Goal: Communication & Community: Answer question/provide support

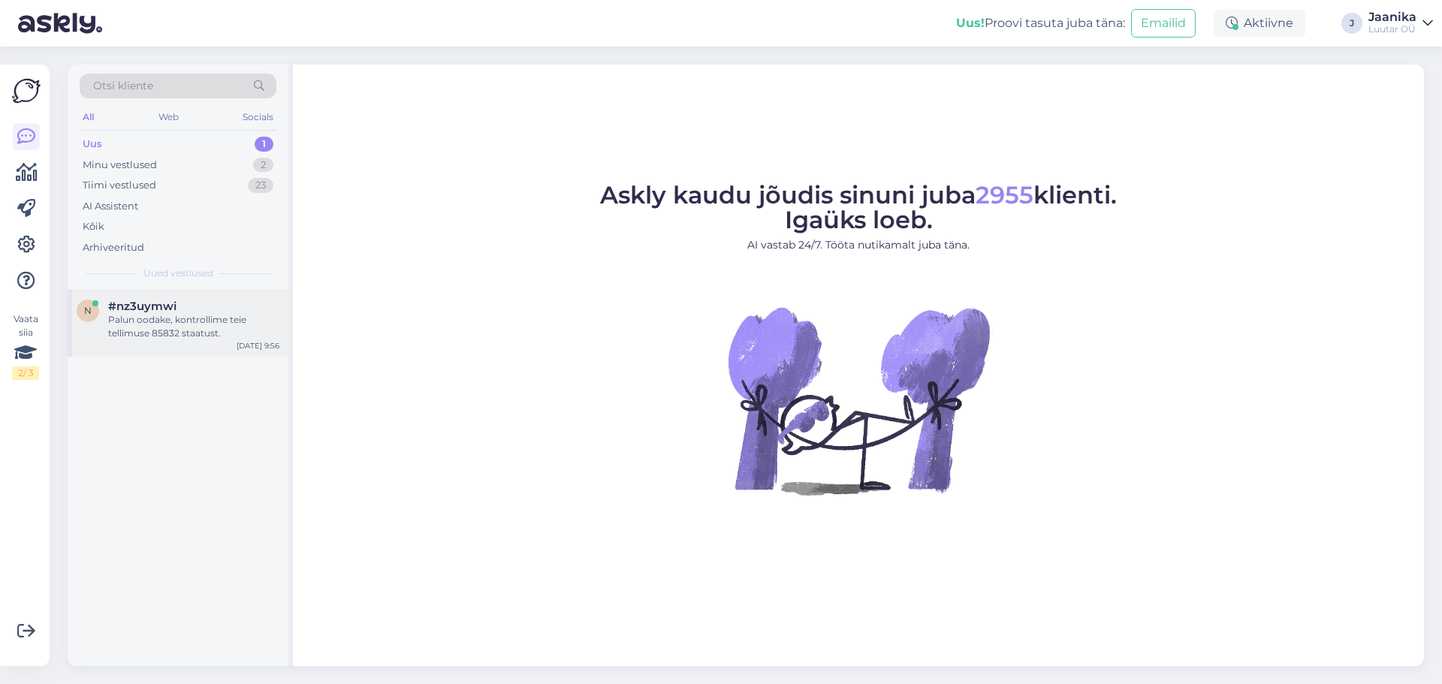
click at [183, 319] on div "Palun oodake, kontrollime teie tellimuse 85832 staatust." at bounding box center [193, 326] width 171 height 27
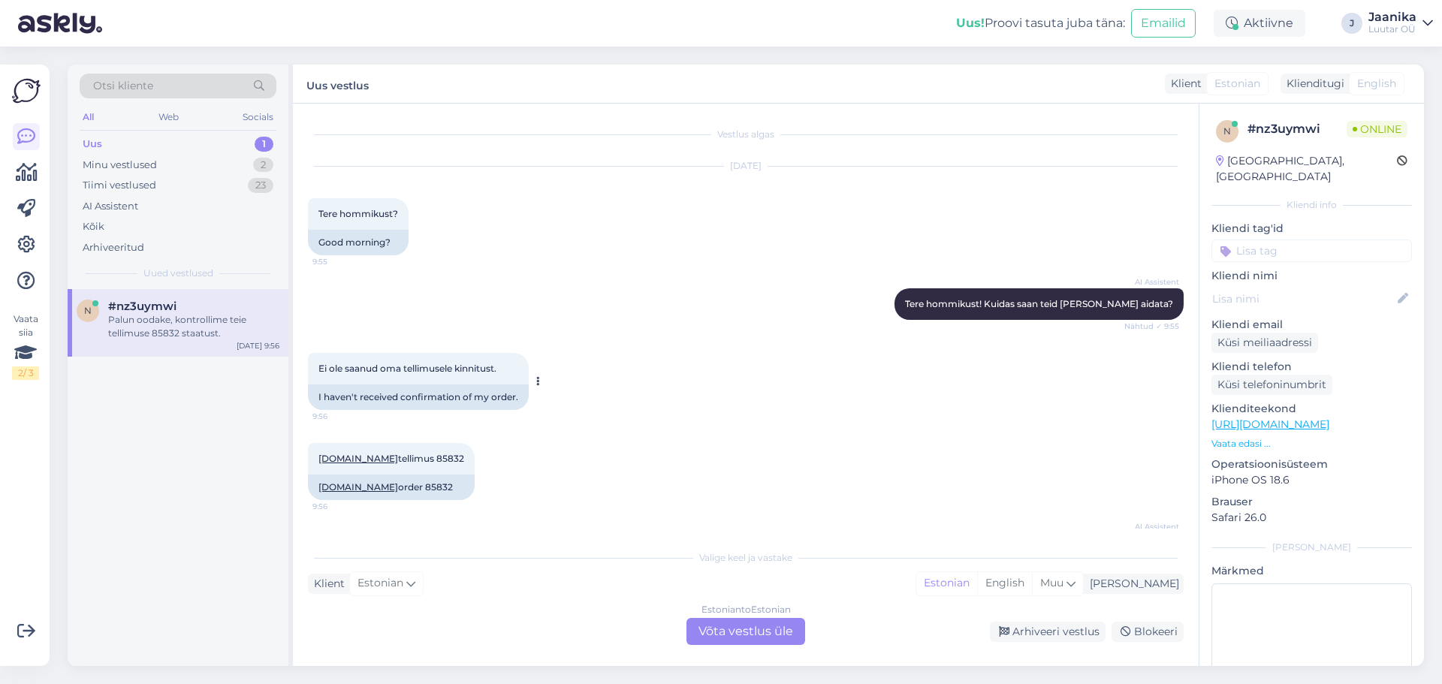
scroll to position [53, 0]
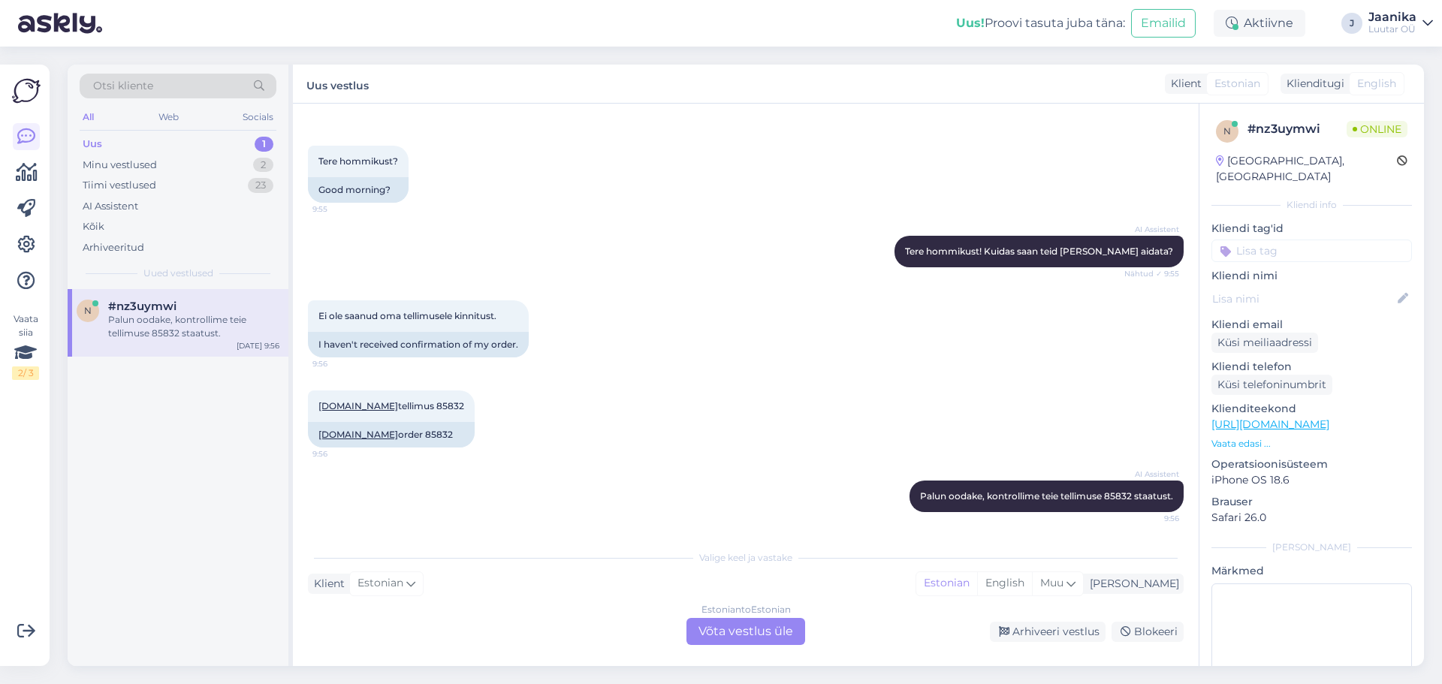
click at [754, 630] on div "Estonian to Estonian Võta vestlus üle" at bounding box center [746, 631] width 119 height 27
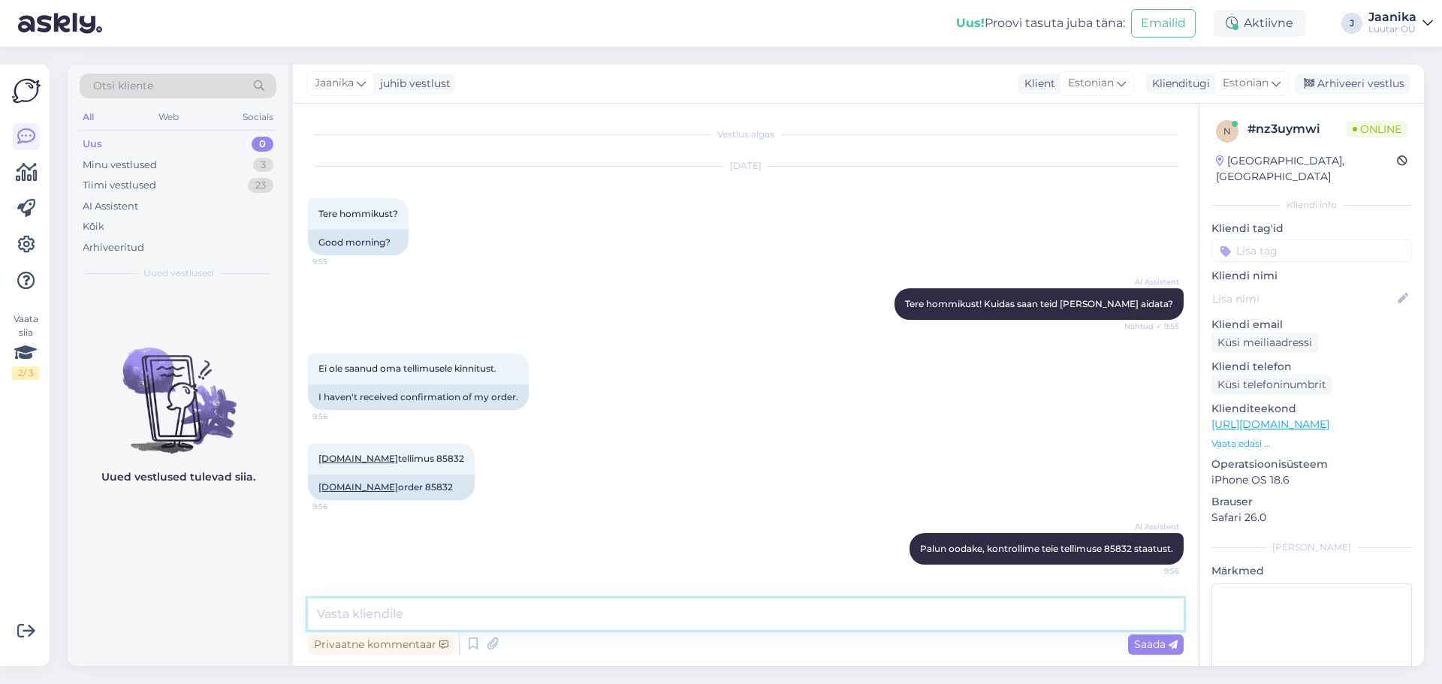
click at [868, 617] on textarea at bounding box center [746, 615] width 876 height 32
type textarea "Tere"
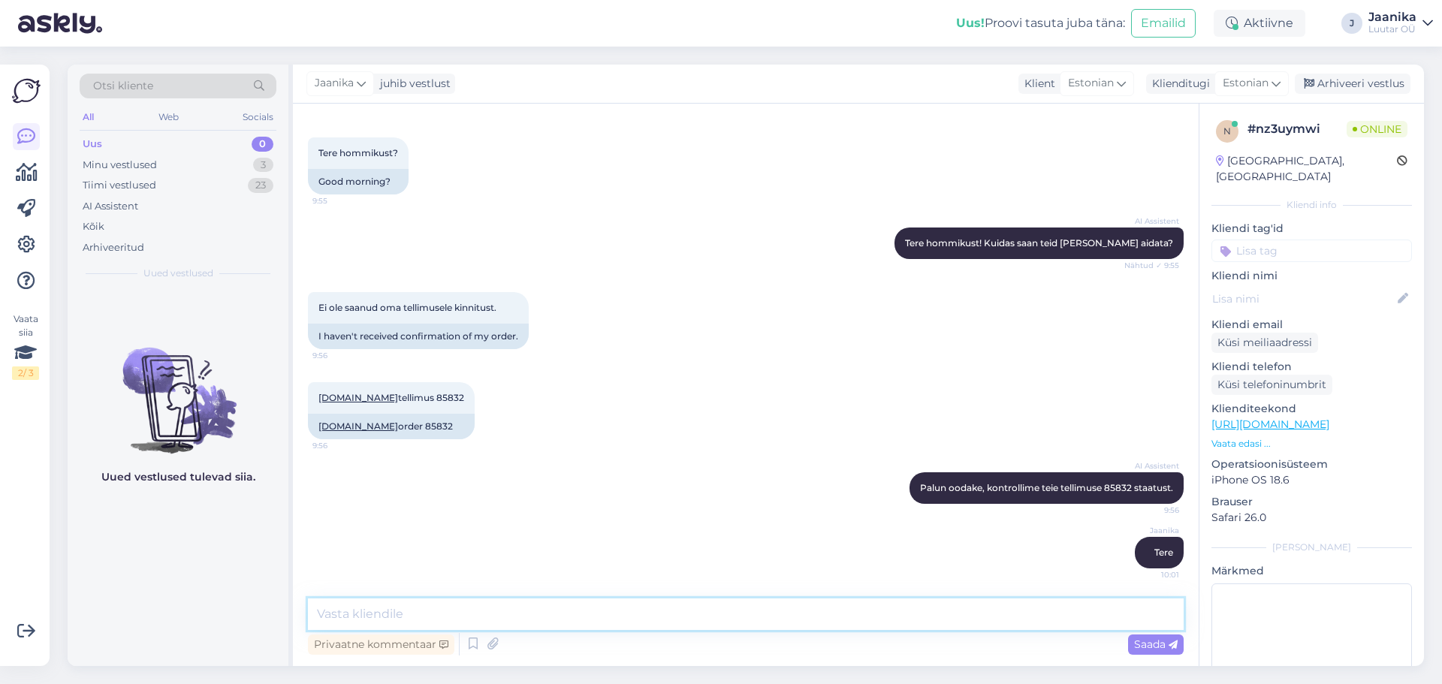
click at [454, 607] on textarea at bounding box center [746, 615] width 876 height 32
type textarea "[PERSON_NAME] nimel tehti tellimus?"
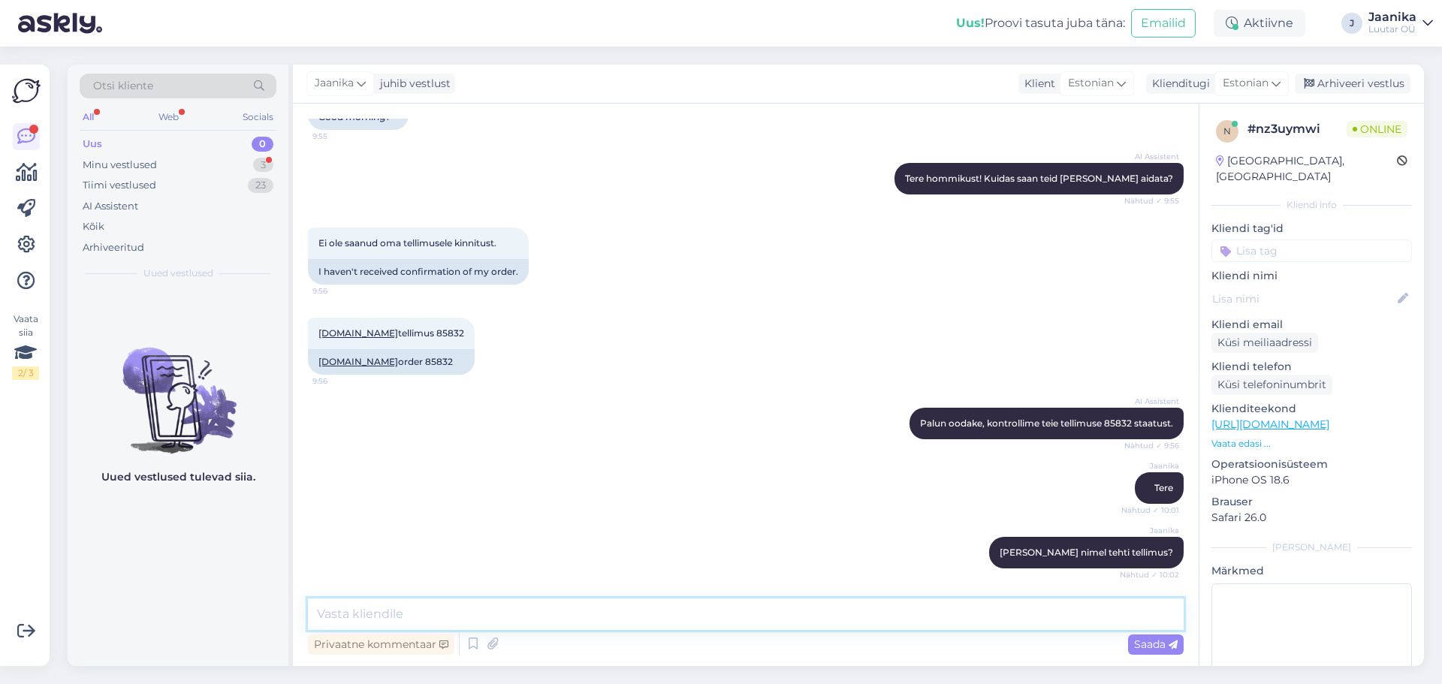
scroll to position [190, 0]
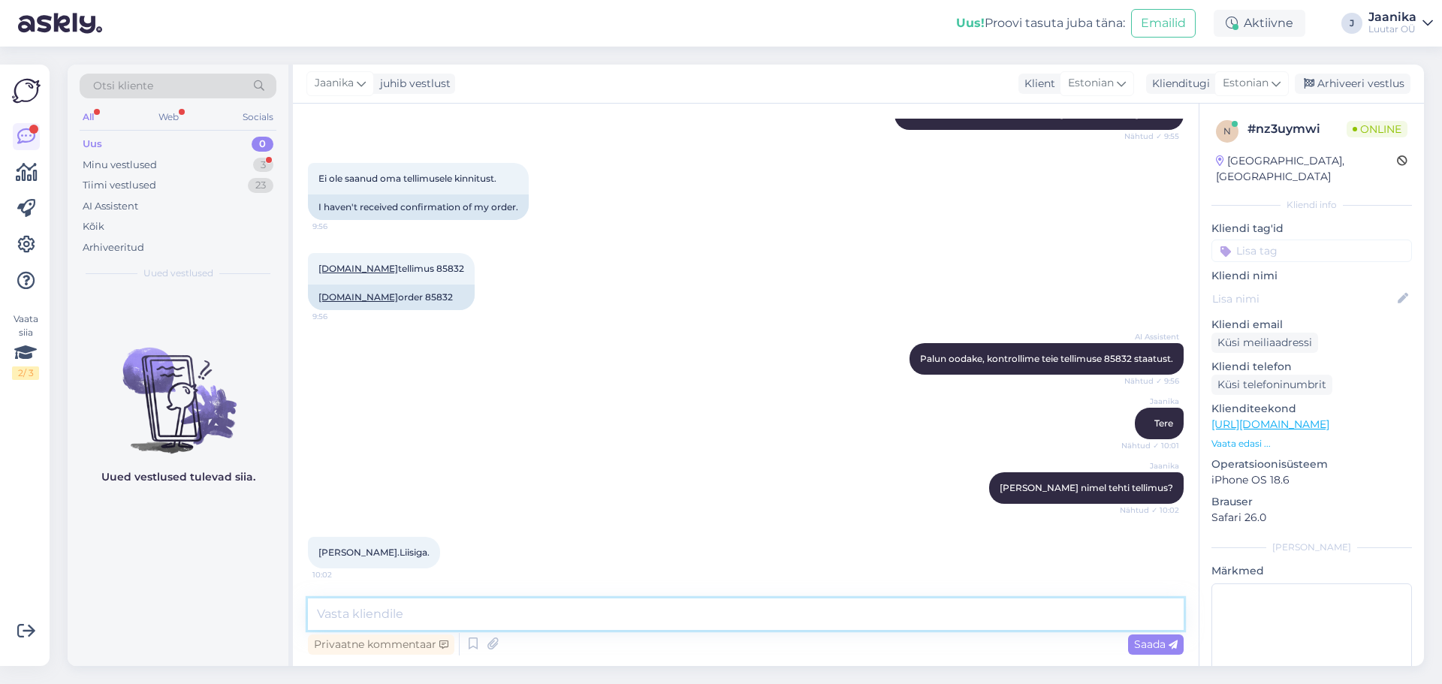
click at [506, 616] on textarea at bounding box center [746, 615] width 876 height 32
type textarea "uurin."
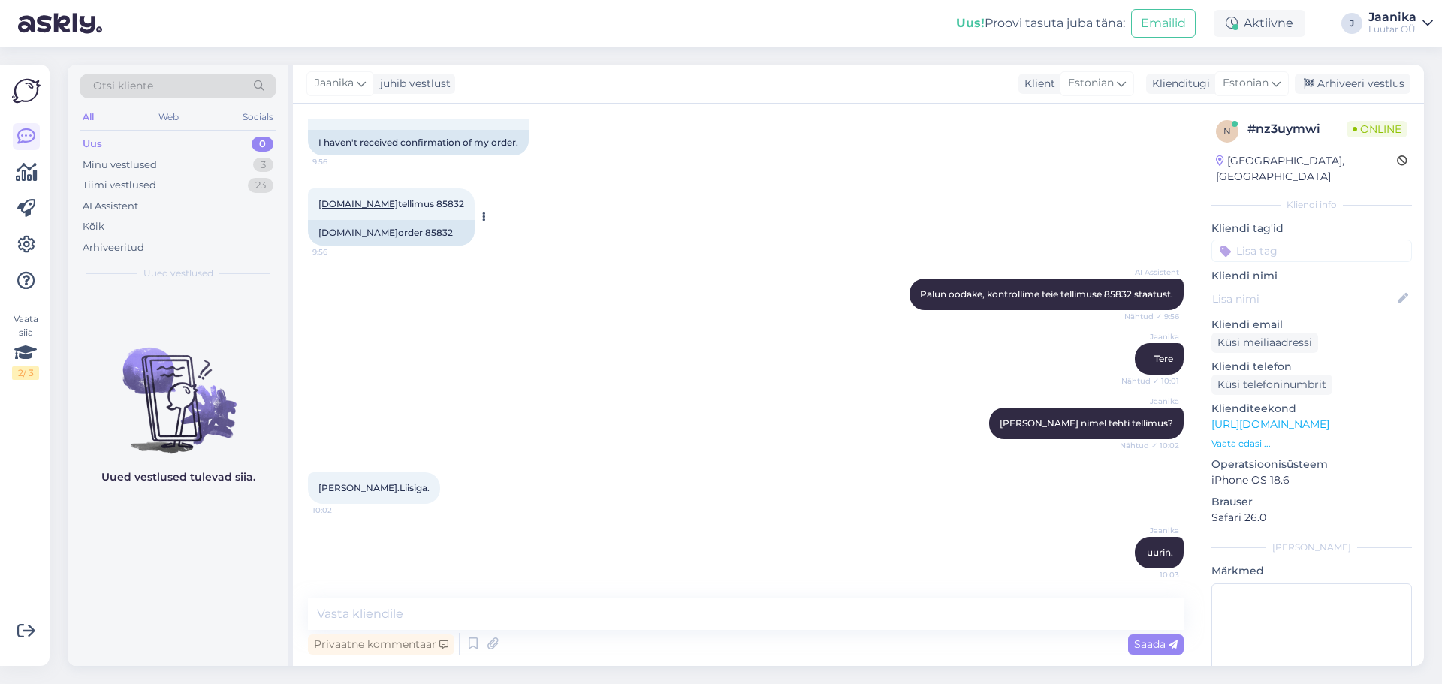
click at [405, 234] on div "[DOMAIN_NAME] order 85832" at bounding box center [391, 233] width 167 height 26
copy div "85832"
click at [498, 608] on textarea at bounding box center [746, 615] width 876 height 32
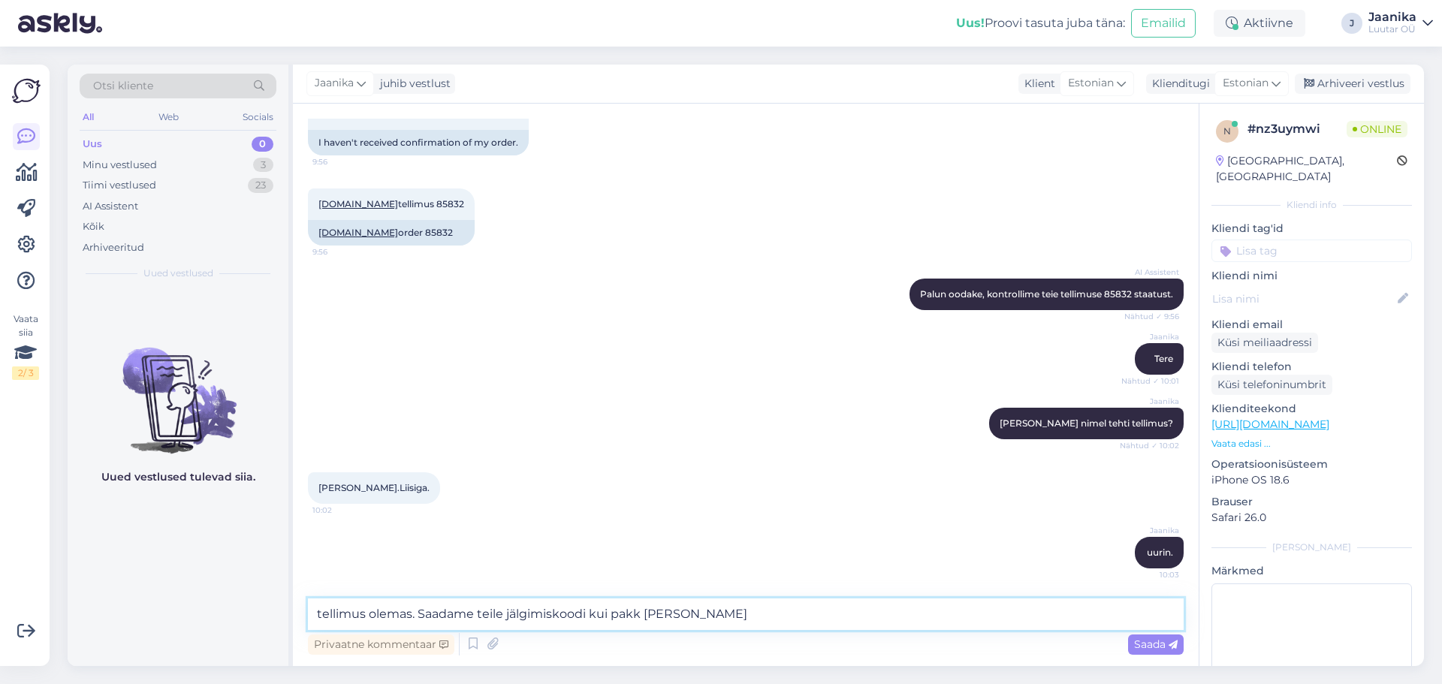
type textarea "tellimus olemas. Saadame teile jälgimiskoodi kui pakk [PERSON_NAME]."
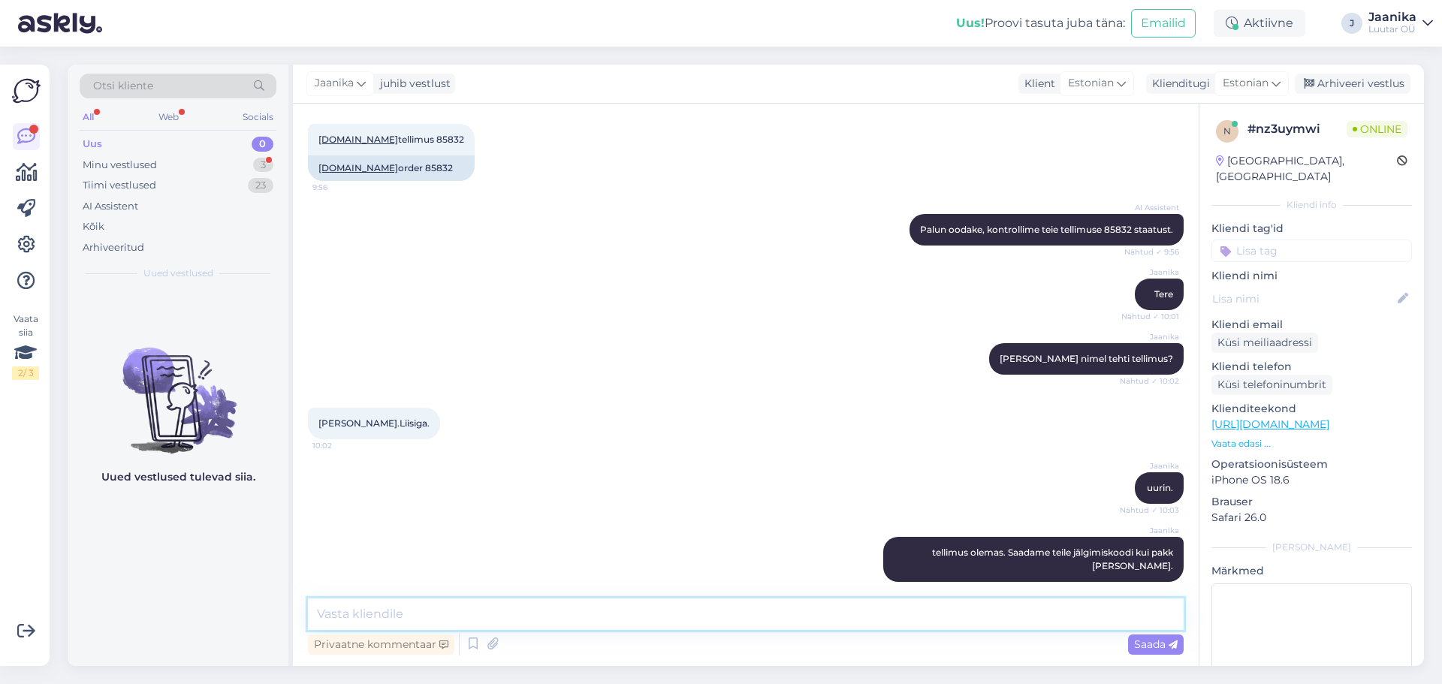
scroll to position [384, 0]
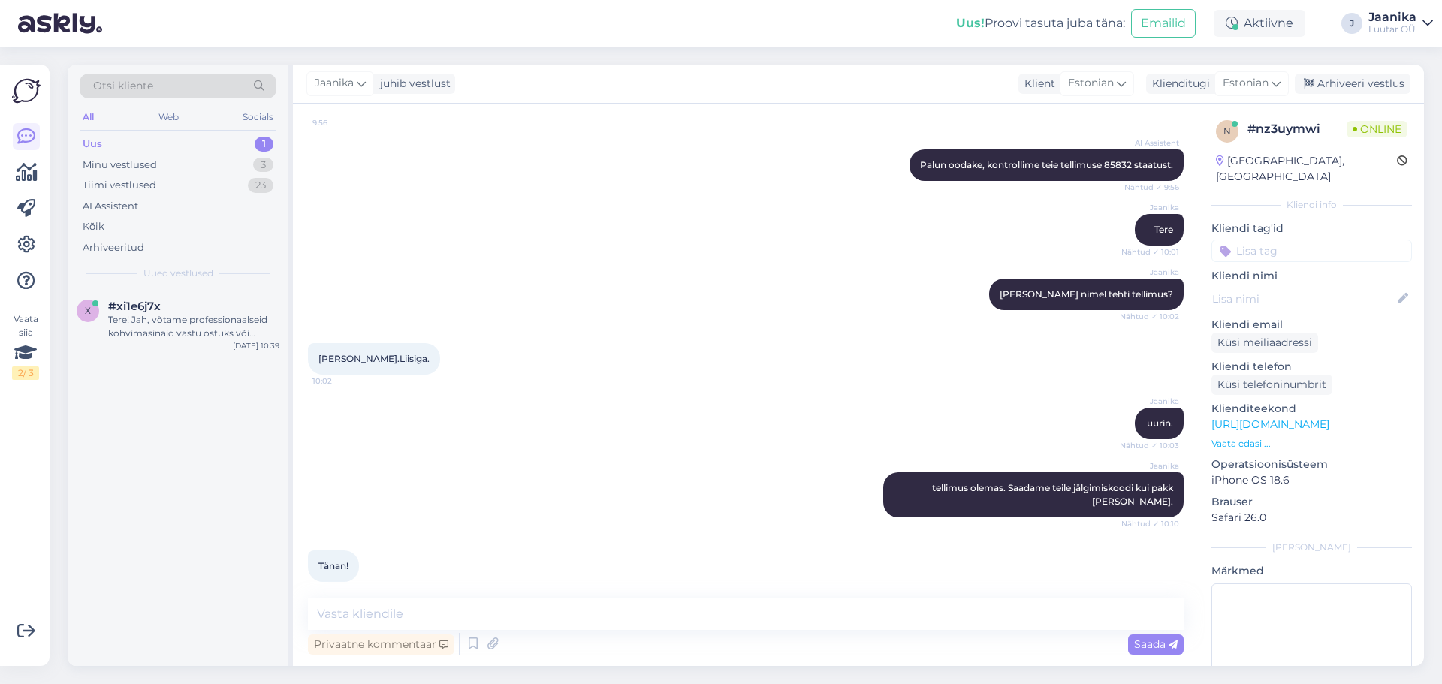
click at [100, 138] on div "Uus" at bounding box center [93, 144] width 20 height 15
click at [177, 322] on div "Tere! Jah, võtame professionaalseid kohvimasinaid vastu ostuks või pandiks. Nee…" at bounding box center [193, 326] width 171 height 27
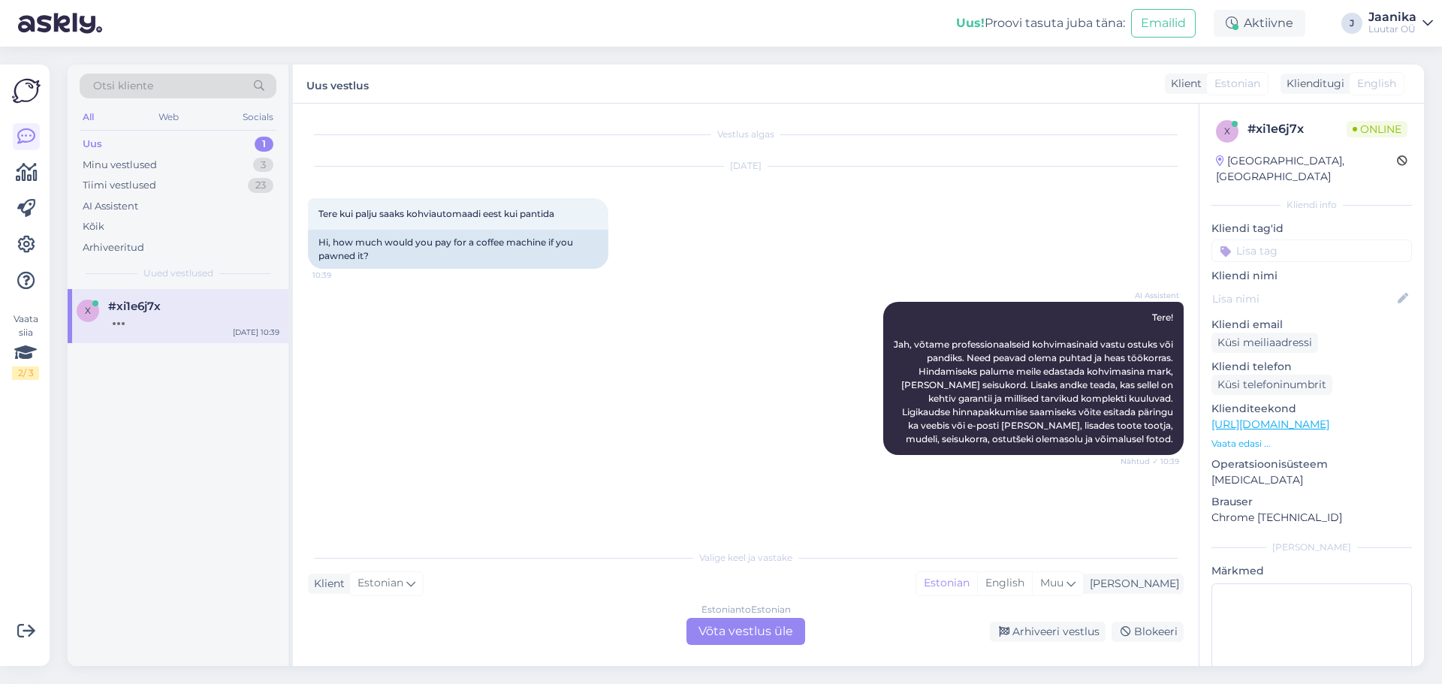
scroll to position [33, 0]
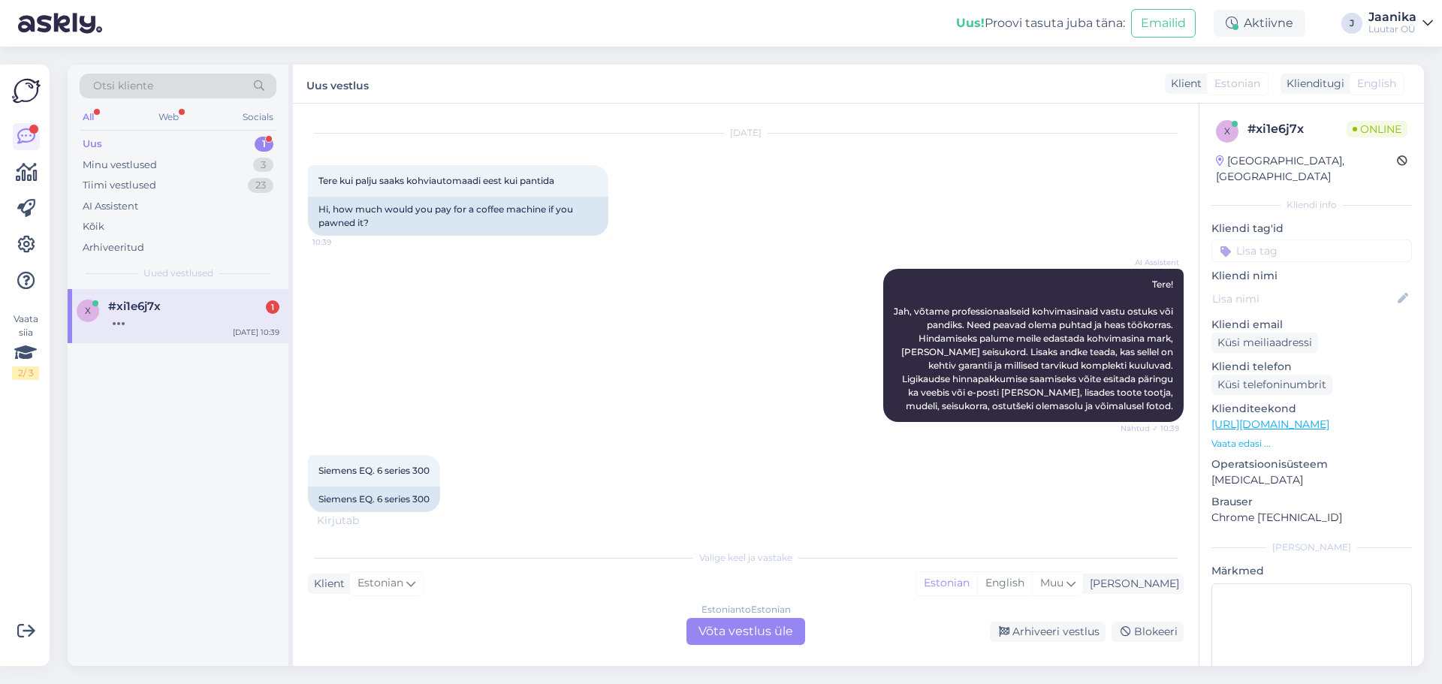
click at [751, 636] on div "Estonian to Estonian Võta vestlus üle" at bounding box center [746, 631] width 119 height 27
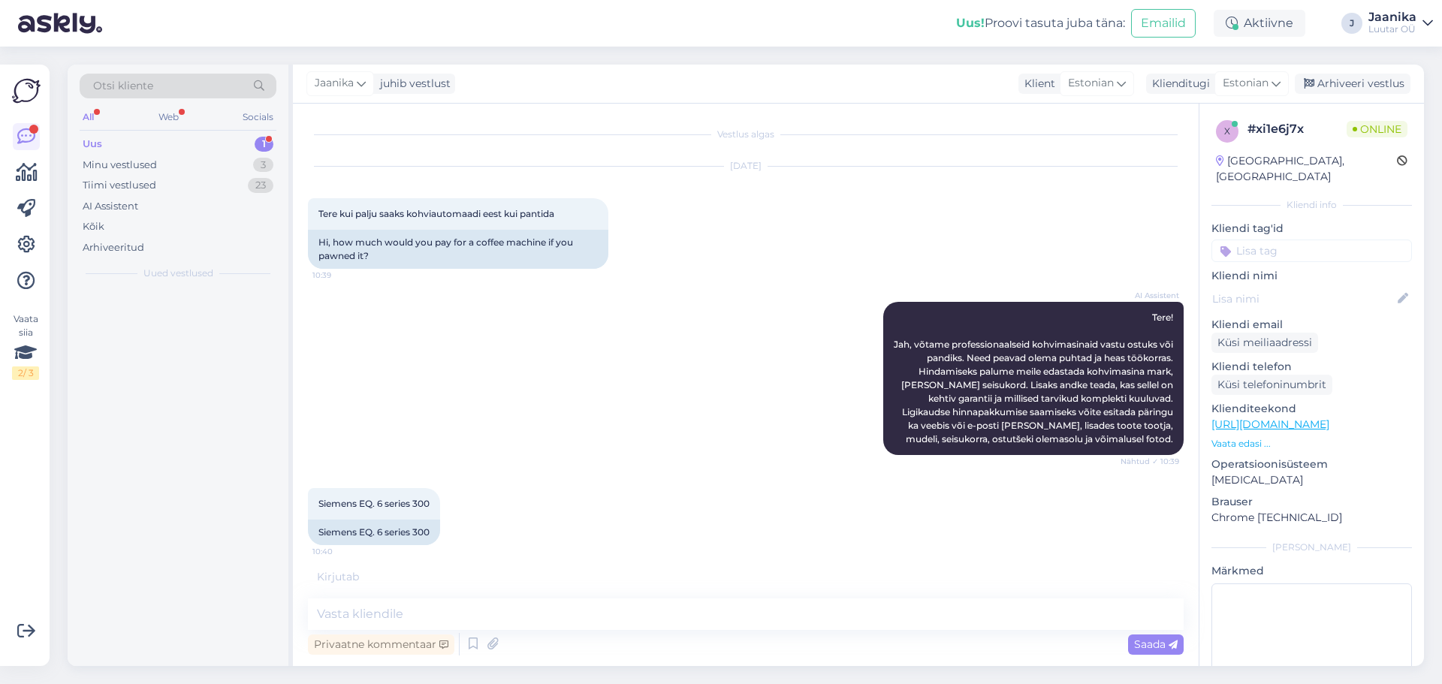
scroll to position [0, 0]
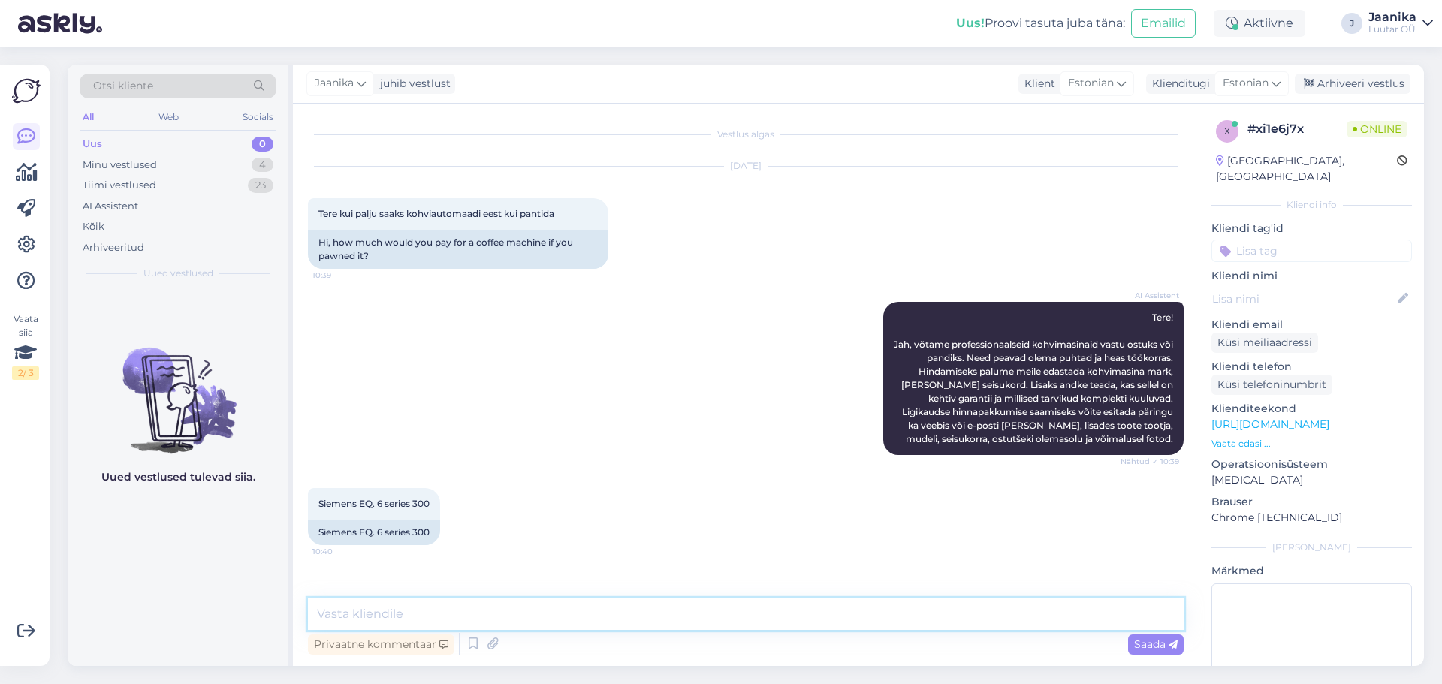
click at [691, 613] on textarea at bounding box center [746, 615] width 876 height 32
type textarea "Tere!"
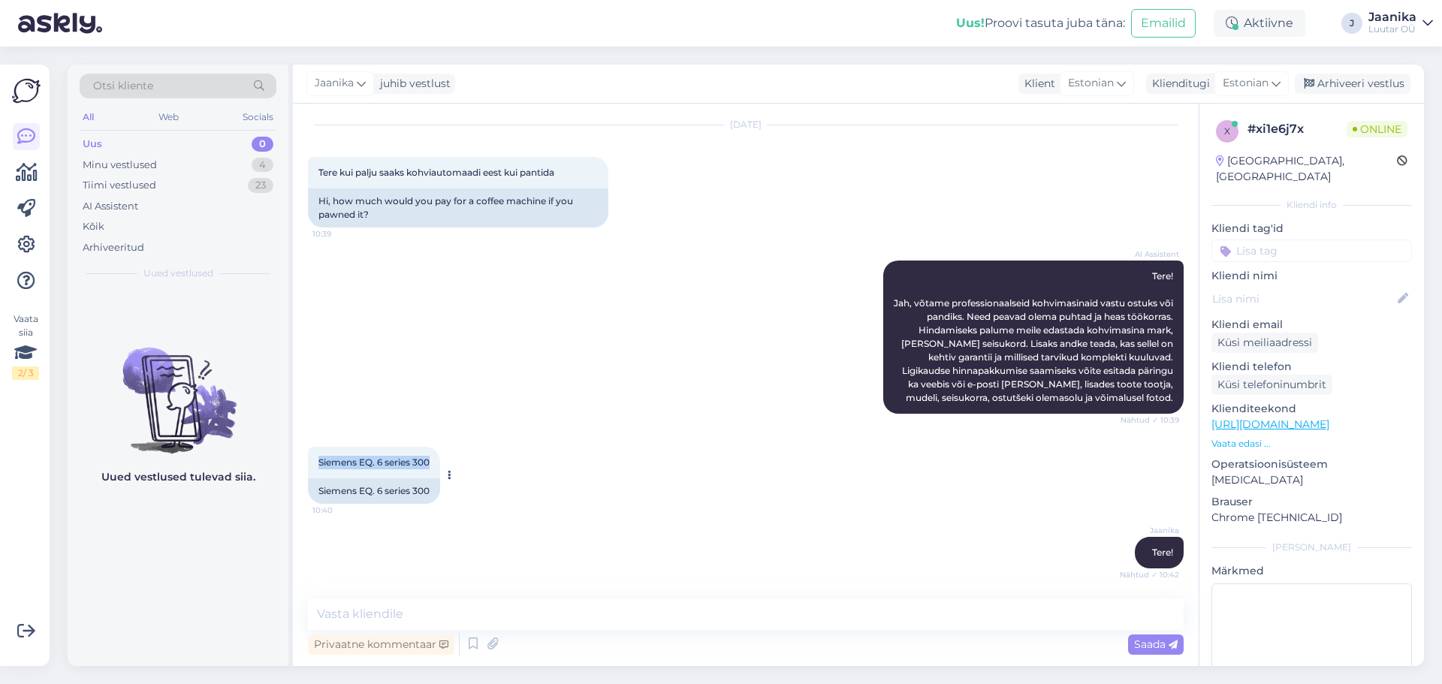
drag, startPoint x: 319, startPoint y: 460, endPoint x: 437, endPoint y: 462, distance: 118.0
click at [437, 462] on div "Siemens EQ. 6 series 300 10:40" at bounding box center [374, 463] width 132 height 32
copy span "Siemens EQ. 6 series 300"
click at [148, 165] on div "Minu vestlused" at bounding box center [120, 165] width 74 height 15
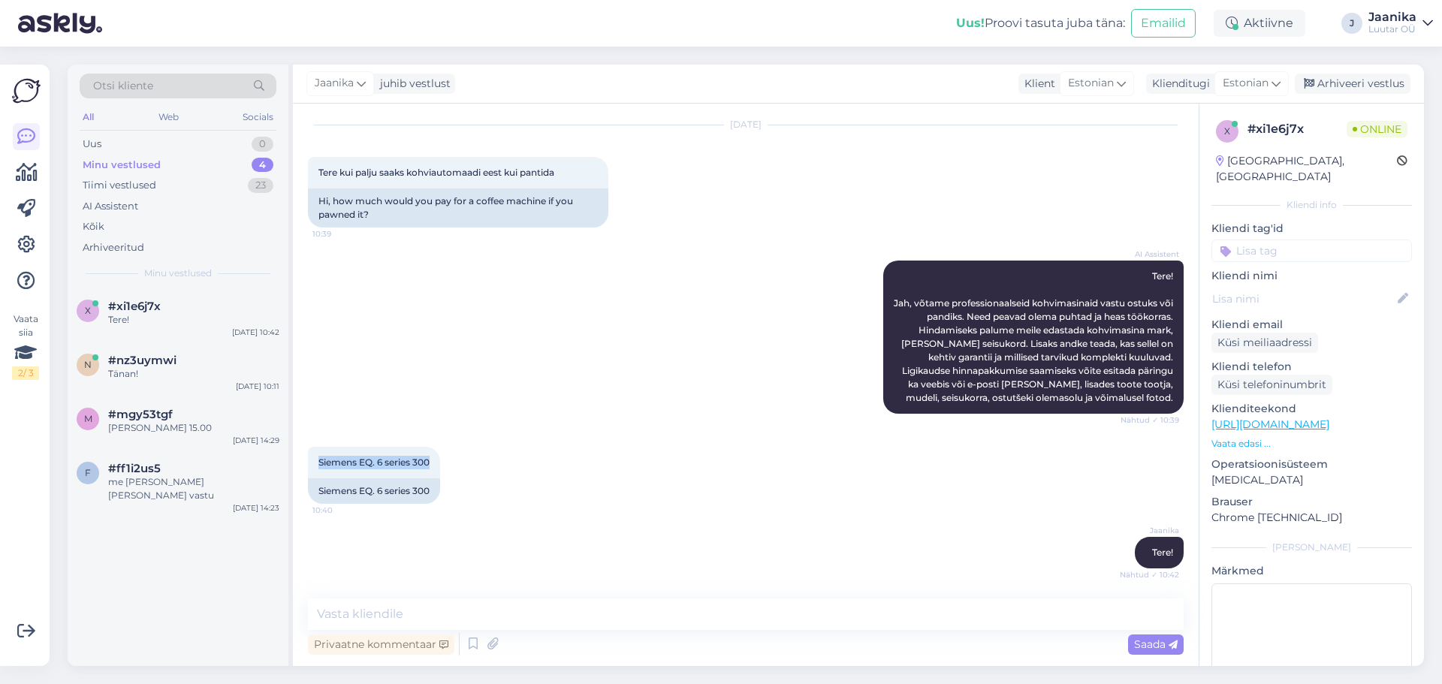
scroll to position [136, 0]
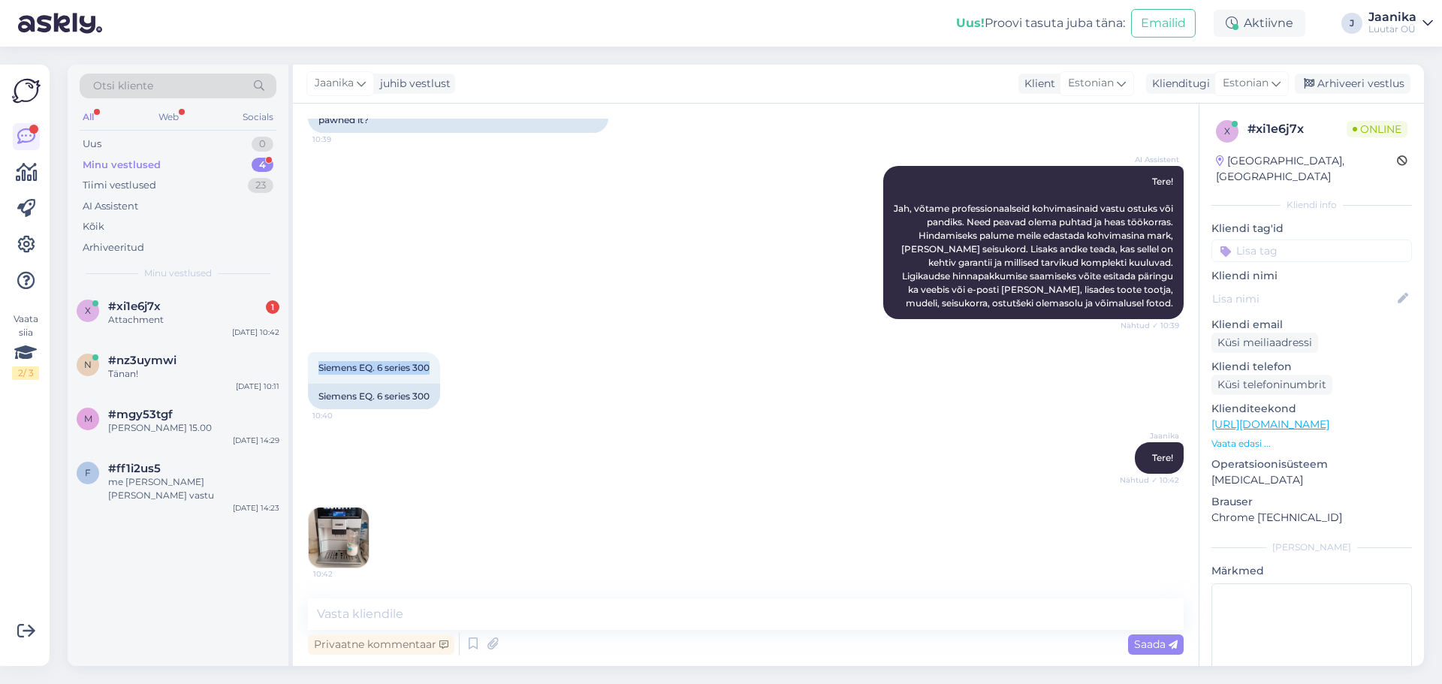
click at [338, 535] on img at bounding box center [339, 538] width 60 height 60
click at [539, 617] on textarea at bounding box center [746, 615] width 876 height 32
type textarea "uurin"
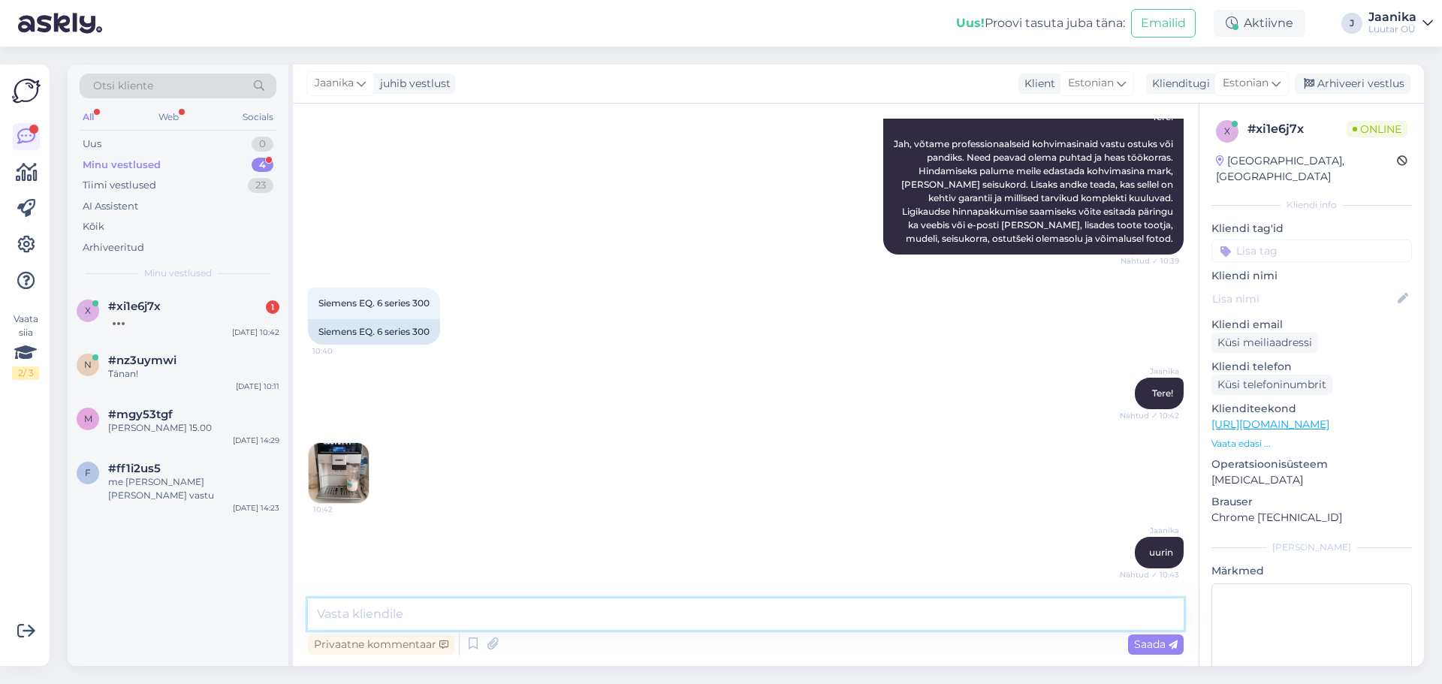
scroll to position [265, 0]
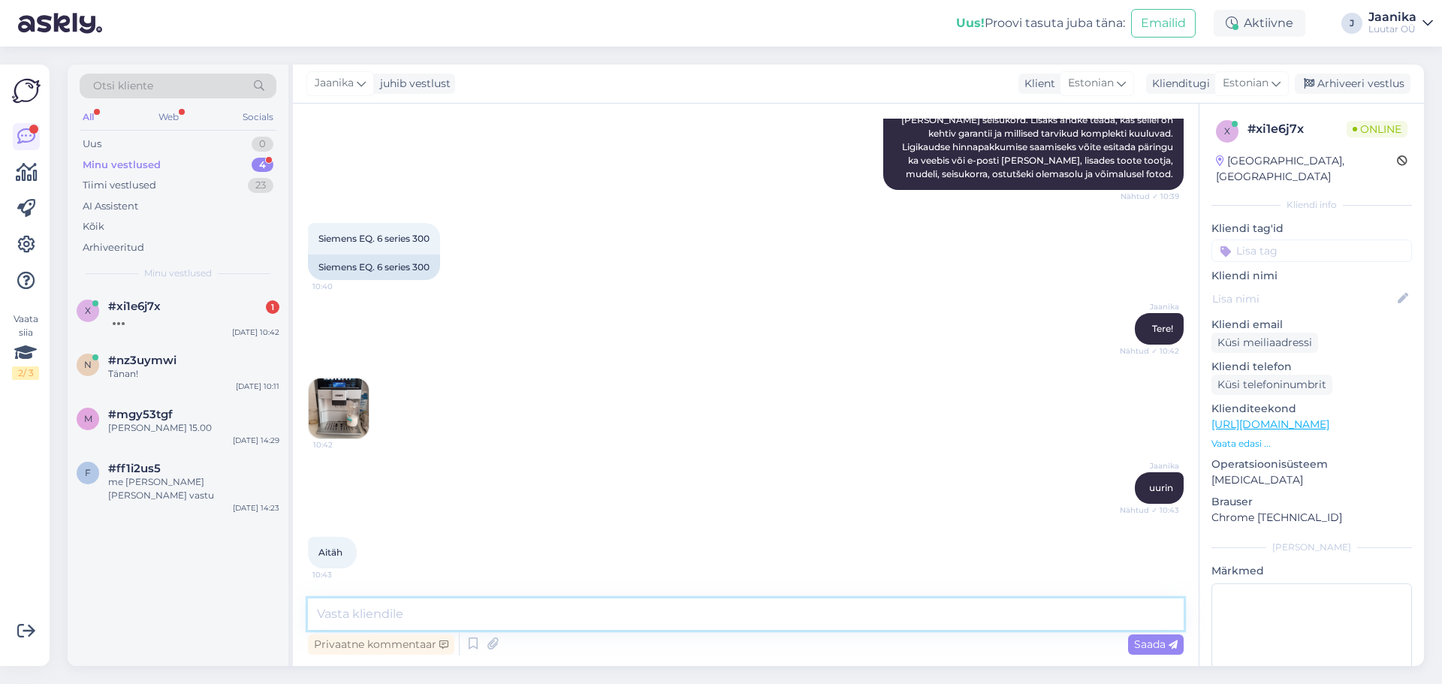
click at [450, 610] on textarea at bounding box center [746, 615] width 876 height 32
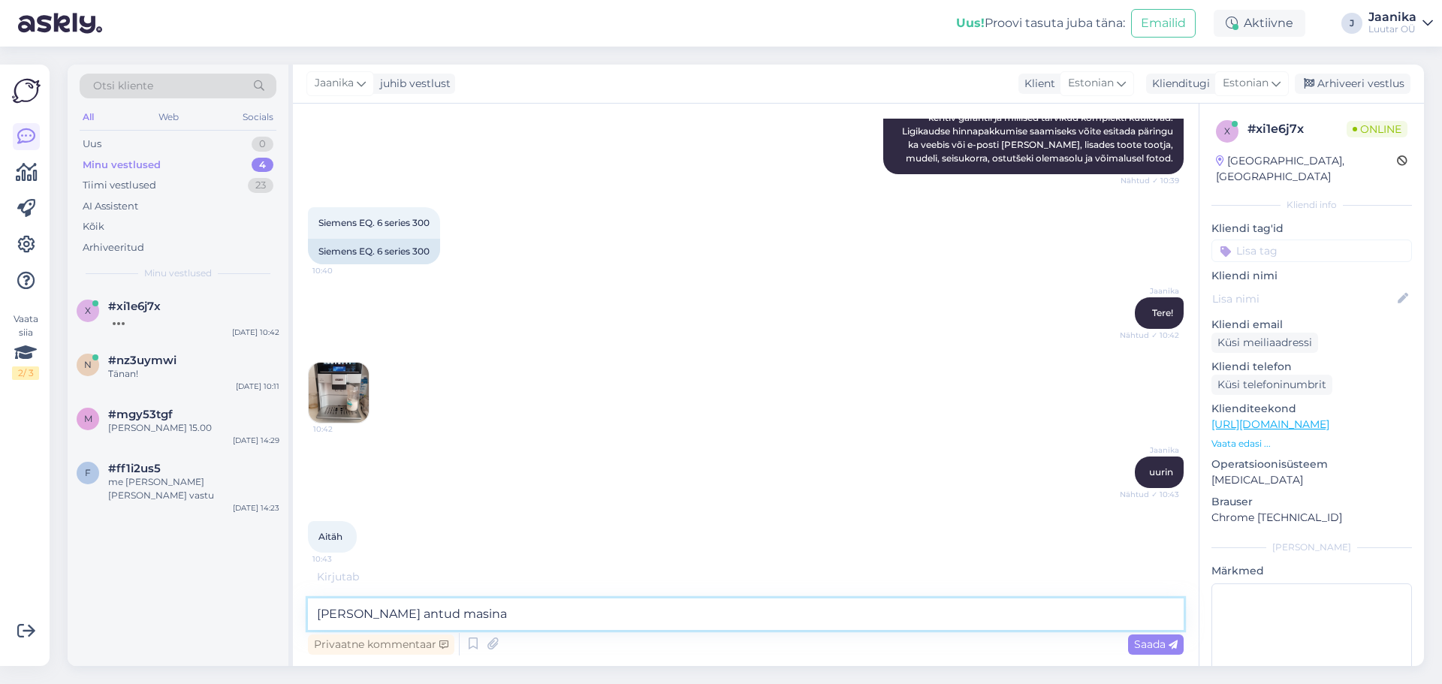
type textarea "[PERSON_NAME] antud masinat"
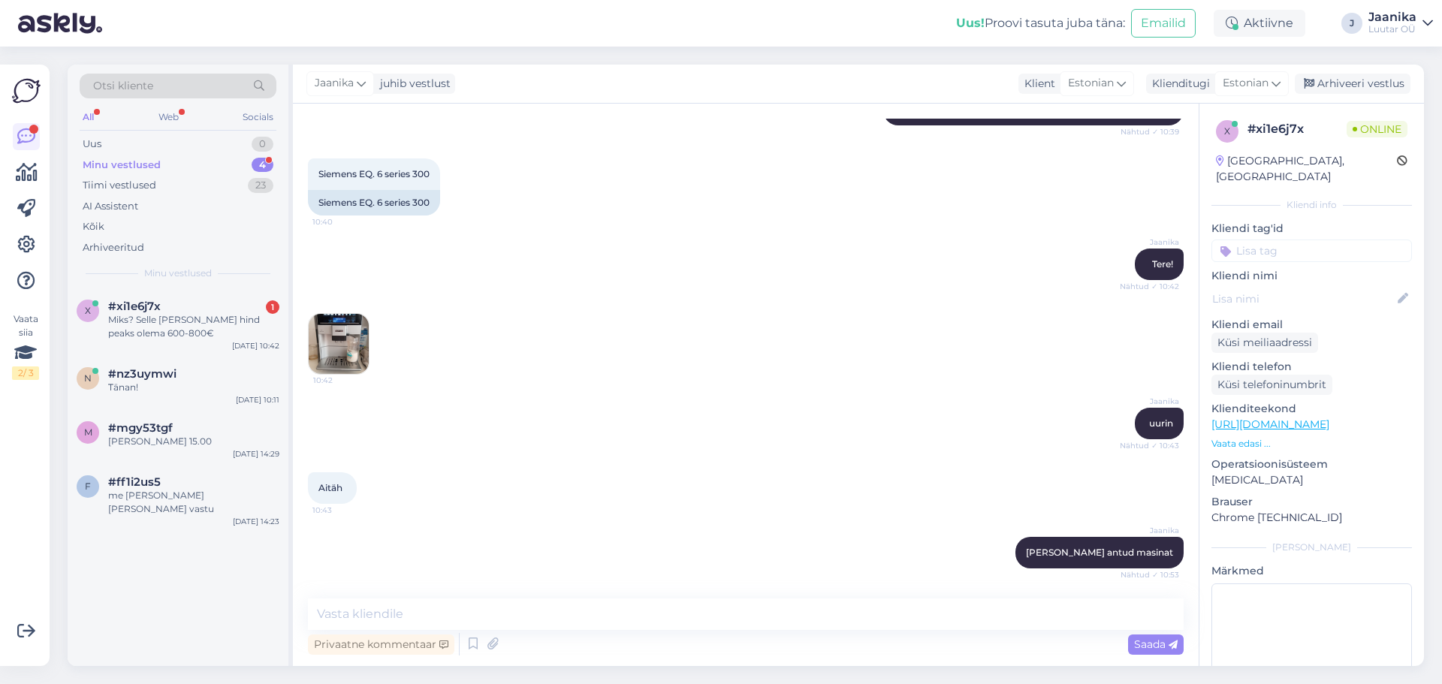
scroll to position [394, 0]
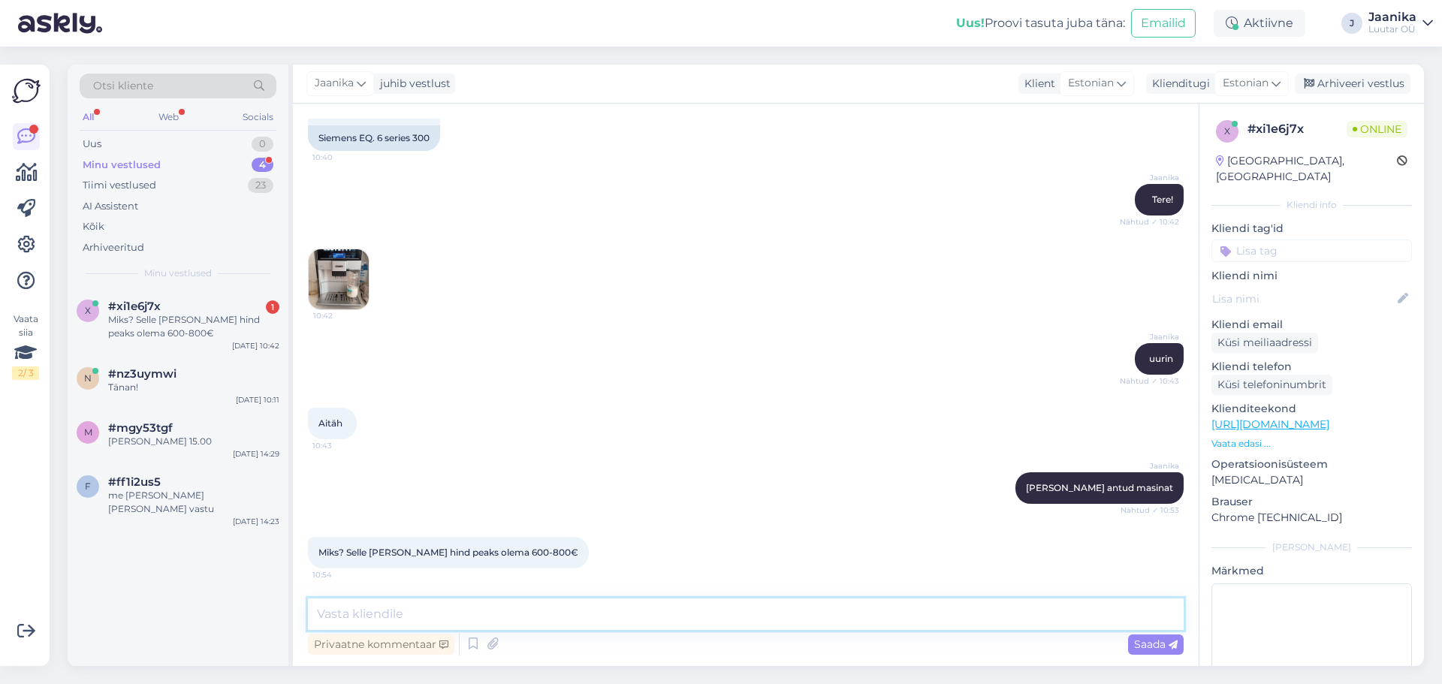
click at [491, 612] on textarea at bounding box center [746, 615] width 876 height 32
type textarea "m"
type textarea "e"
click at [475, 616] on textarea at bounding box center [746, 615] width 876 height 32
type textarea "kahjuks [PERSON_NAME] sellist masinat."
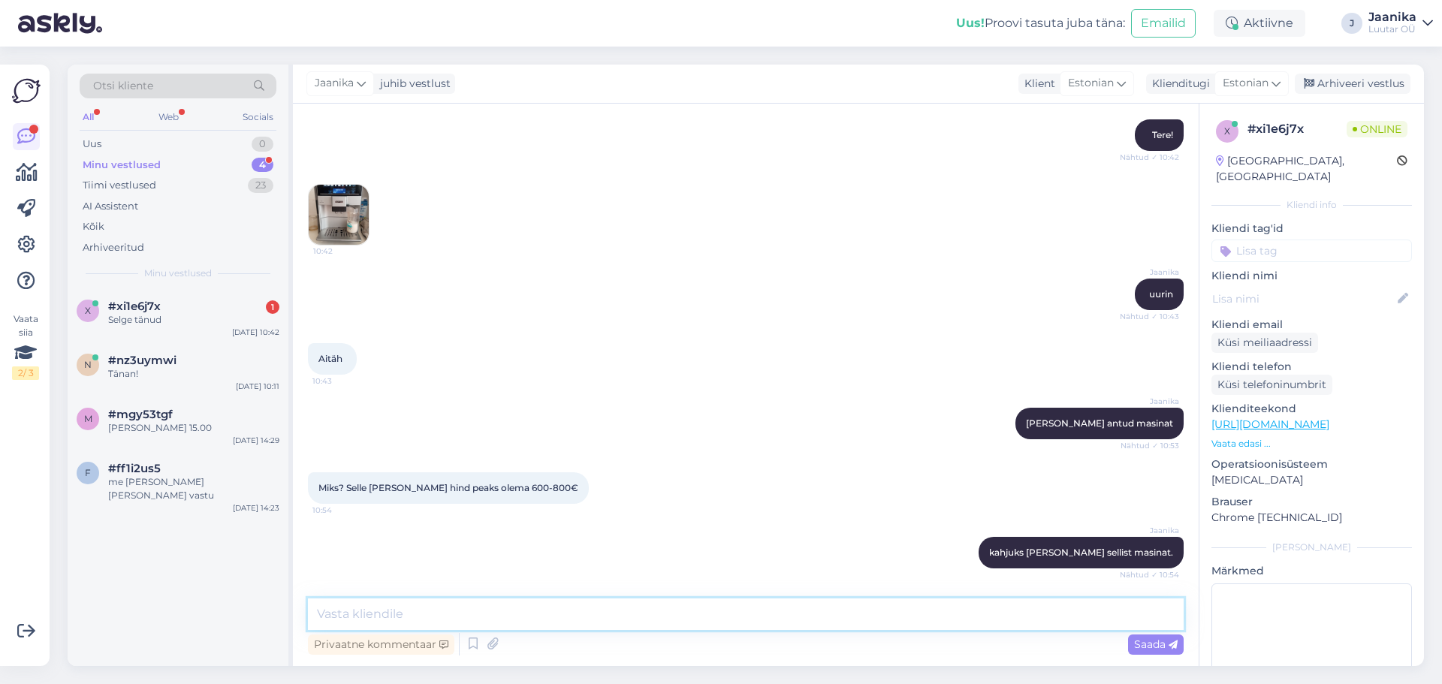
scroll to position [524, 0]
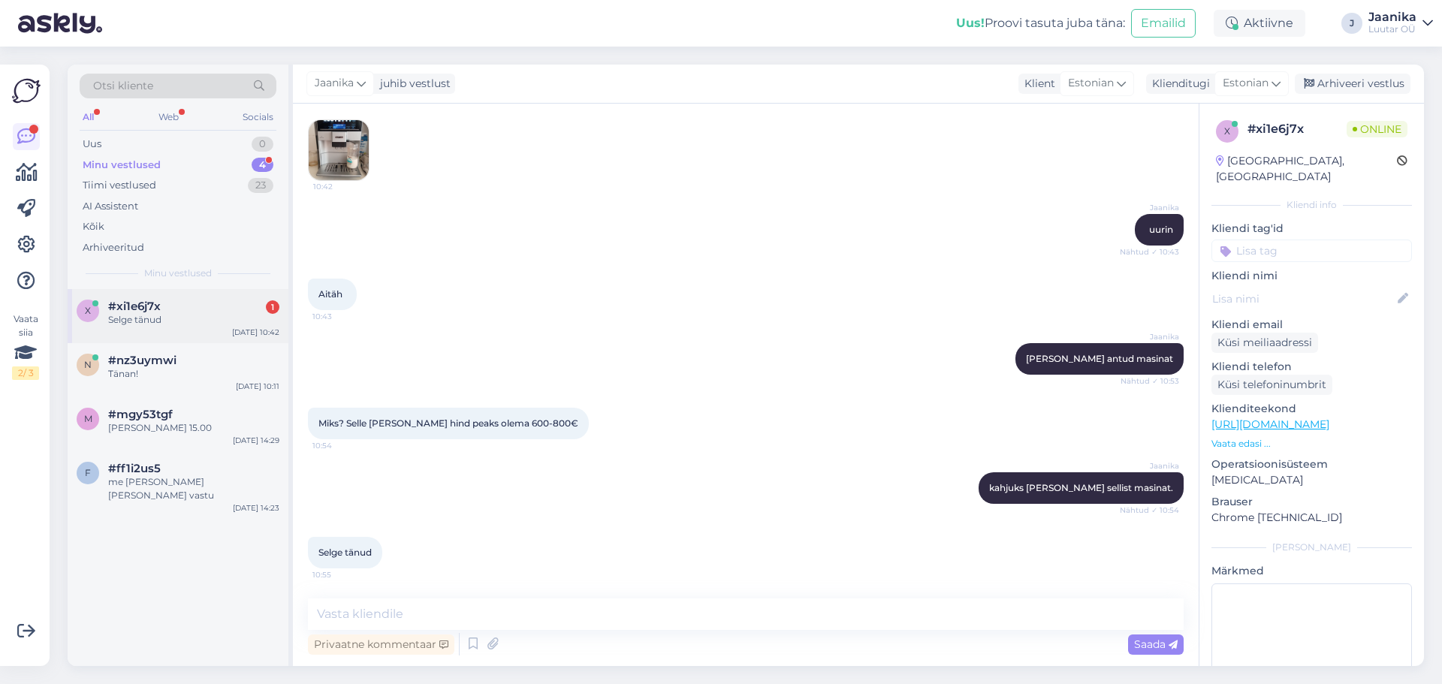
click at [195, 316] on div "Selge tänud" at bounding box center [193, 320] width 171 height 14
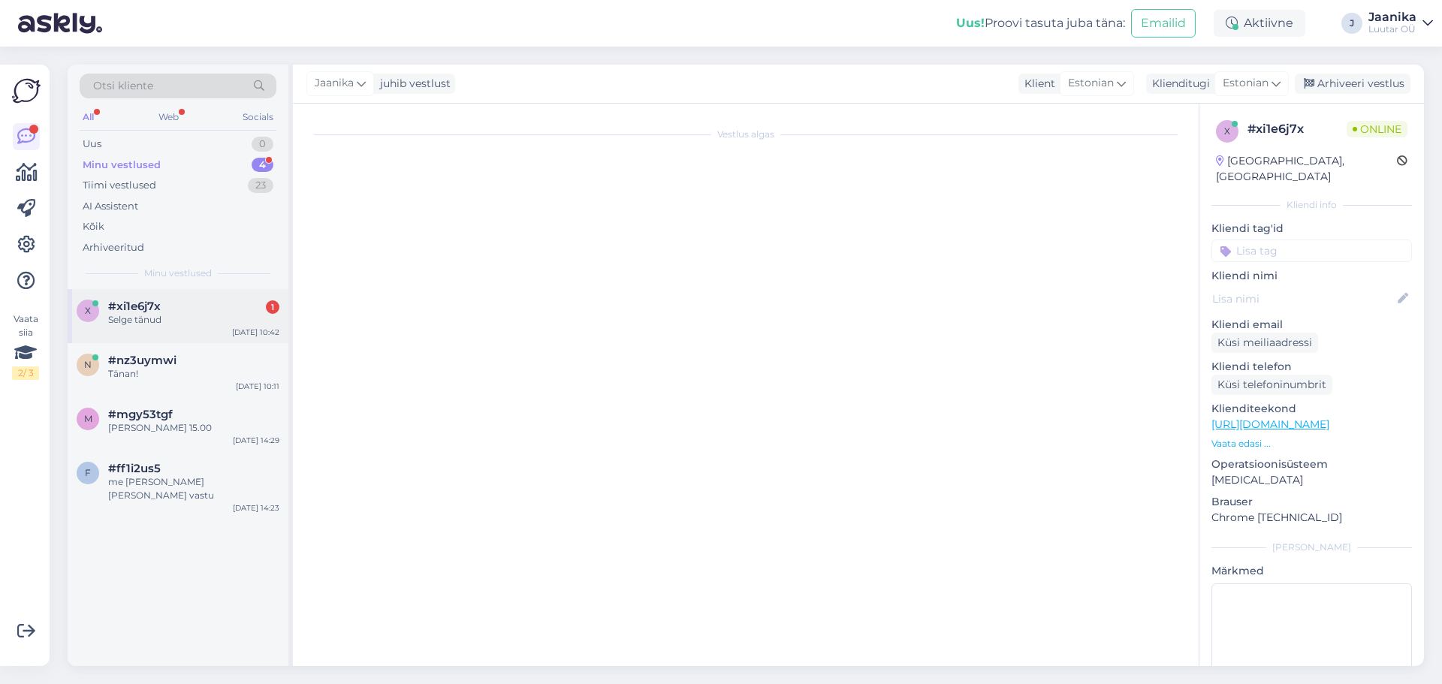
scroll to position [443, 0]
